Goal: Ask a question

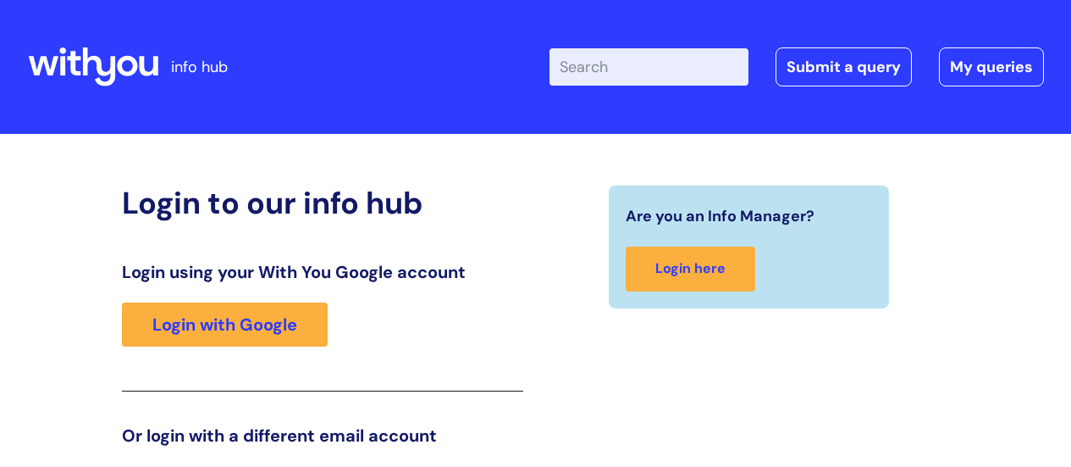
scroll to position [258, 0]
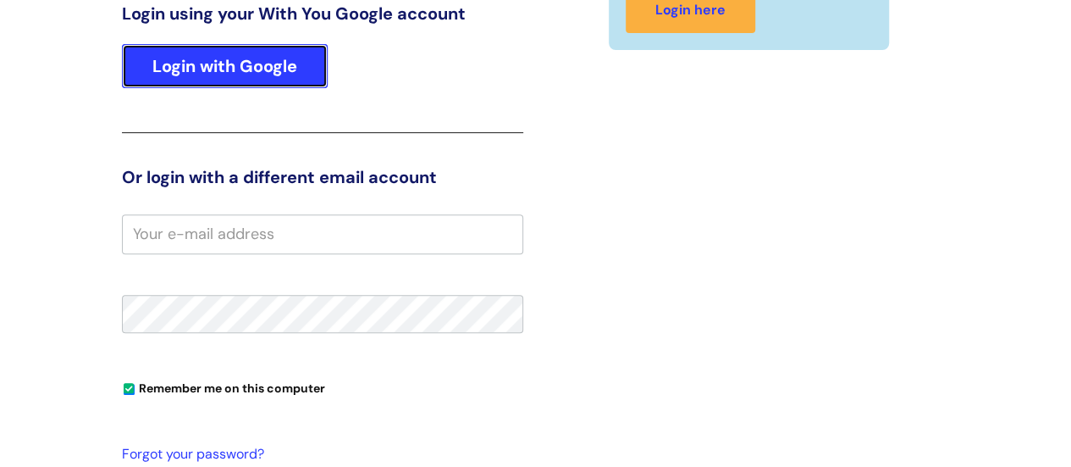
click at [276, 57] on link "Login with Google" at bounding box center [225, 66] width 206 height 44
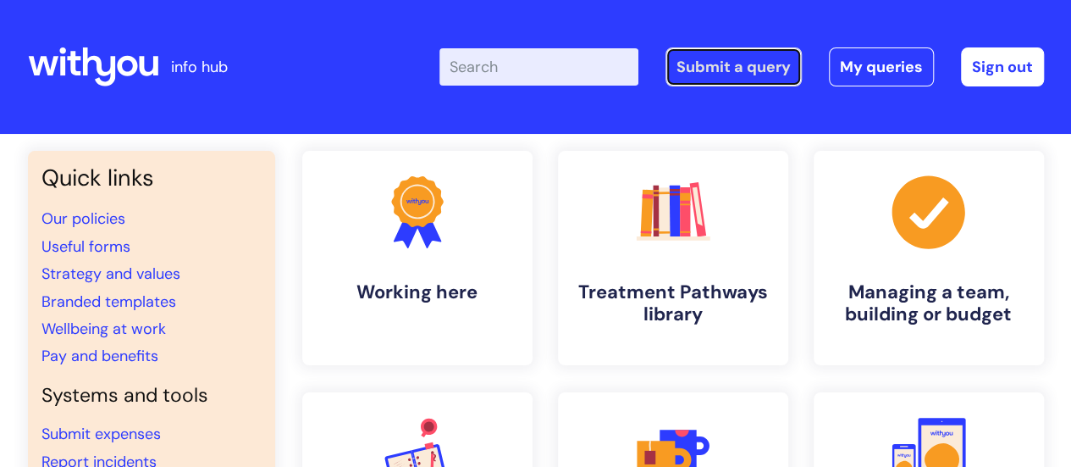
click at [745, 64] on link "Submit a query" at bounding box center [734, 66] width 136 height 39
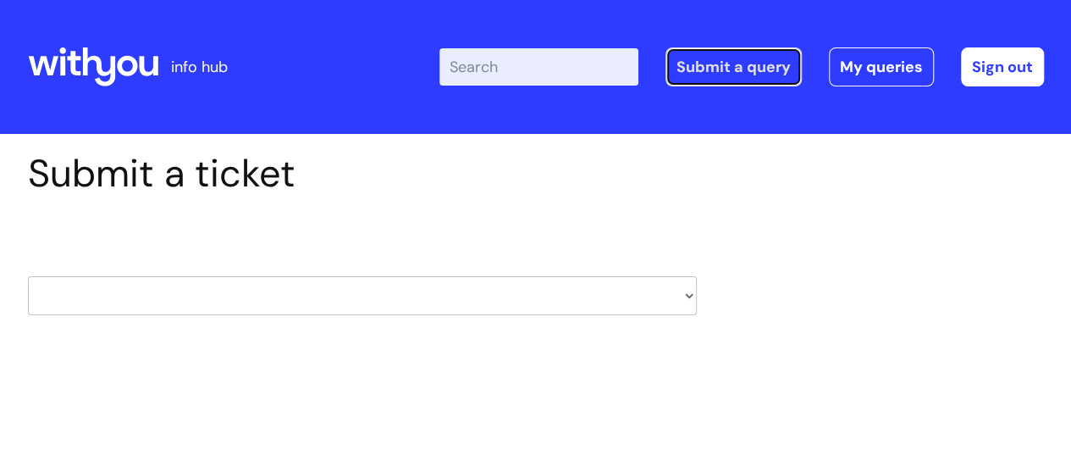
click at [726, 59] on link "Submit a query" at bounding box center [734, 66] width 136 height 39
click at [737, 75] on link "Submit a query" at bounding box center [734, 66] width 136 height 39
click at [466, 294] on select "HR / People IT and Support Clinical Drug Alerts Finance Accounts Data Support T…" at bounding box center [362, 295] width 669 height 39
select select "safeguarding"
click at [28, 276] on select "HR / People IT and Support Clinical Drug Alerts Finance Accounts Data Support T…" at bounding box center [362, 295] width 669 height 39
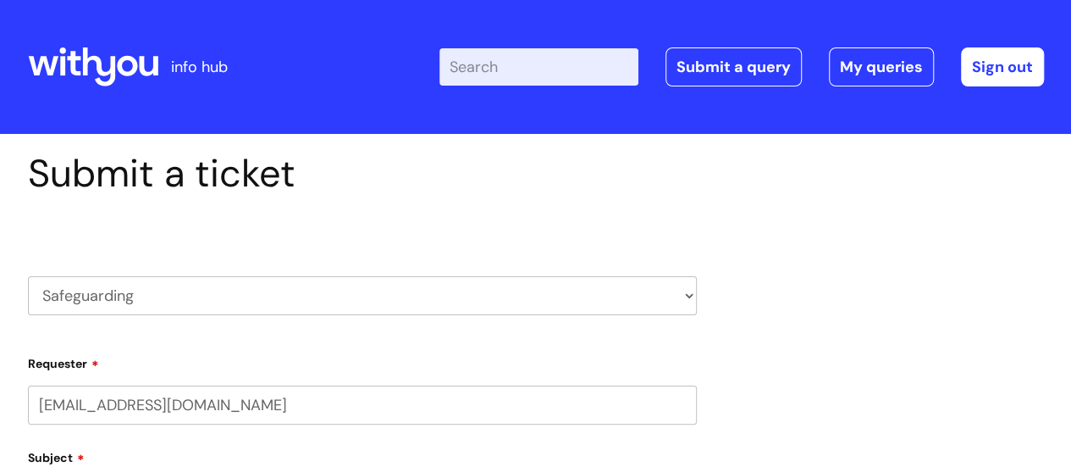
select select "80004286527"
click at [362, 289] on select "HR / People IT and Support Clinical Drug Alerts Finance Accounts Data Support T…" at bounding box center [362, 295] width 669 height 39
select select "hr_/_people"
click at [28, 276] on select "HR / People IT and Support Clinical Drug Alerts Finance Accounts Data Support T…" at bounding box center [362, 295] width 669 height 39
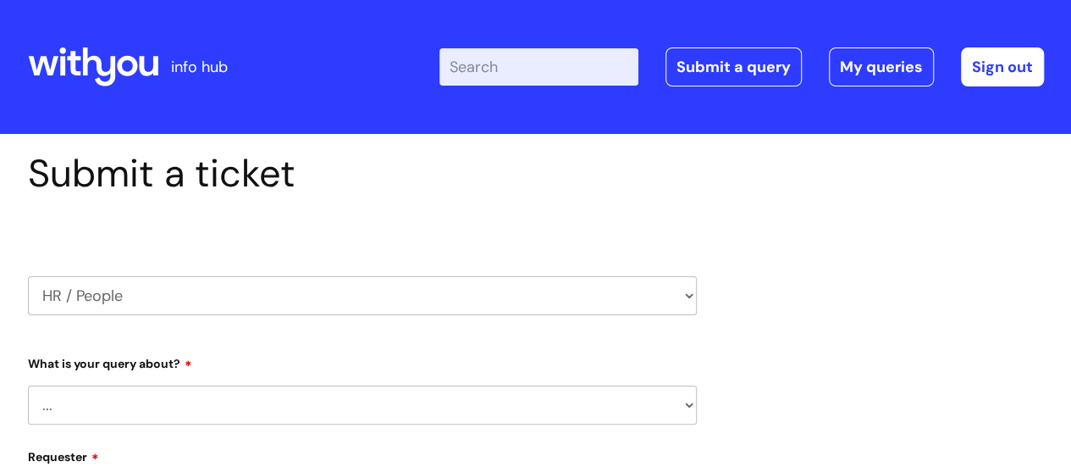
drag, startPoint x: 0, startPoint y: 0, endPoint x: 781, endPoint y: 334, distance: 849.3
select select "80004286527"
click at [599, 382] on div "What is your query about? ... Absence Query Holiday Query Employee change reque…" at bounding box center [362, 386] width 669 height 75
click at [596, 395] on select "... Absence Query Holiday Query Employee change request General HR Query iTrent…" at bounding box center [362, 404] width 669 height 39
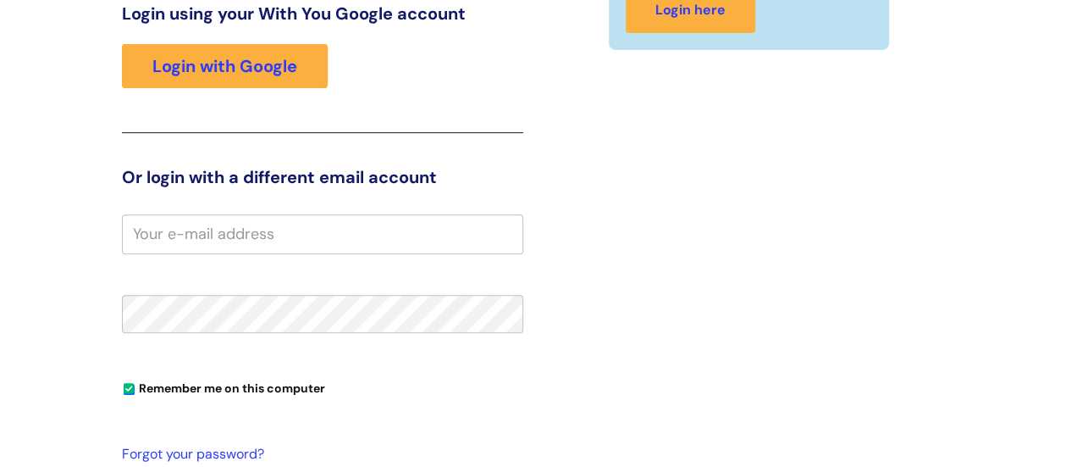
scroll to position [258, 0]
